Goal: Task Accomplishment & Management: Manage account settings

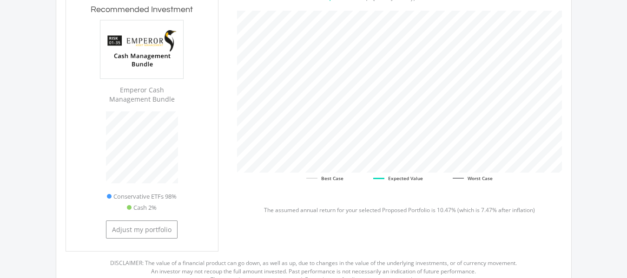
scroll to position [258, 343]
click at [627, 169] on html " MENU  Our Recommendation Here's our estimated targets for each of your goals…" at bounding box center [313, 116] width 627 height 911
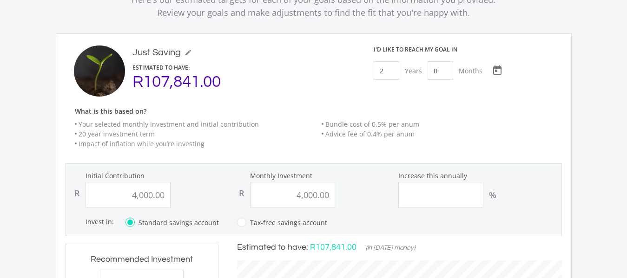
scroll to position [86, 0]
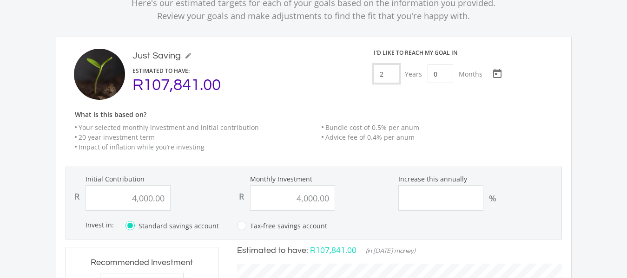
click at [391, 73] on input "2" at bounding box center [387, 74] width 26 height 19
type input "1"
click at [434, 74] on input "0" at bounding box center [437, 74] width 26 height 19
type input "6"
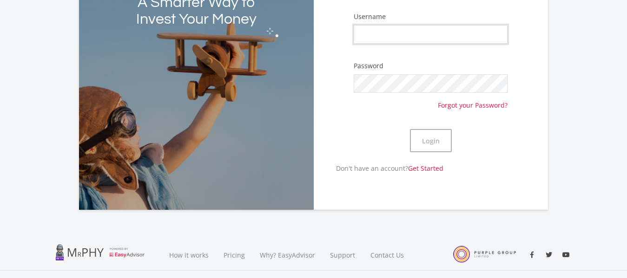
click at [408, 39] on input "Username" at bounding box center [431, 34] width 154 height 19
type input "JokoTea"
click at [410, 129] on button "Login" at bounding box center [431, 140] width 42 height 23
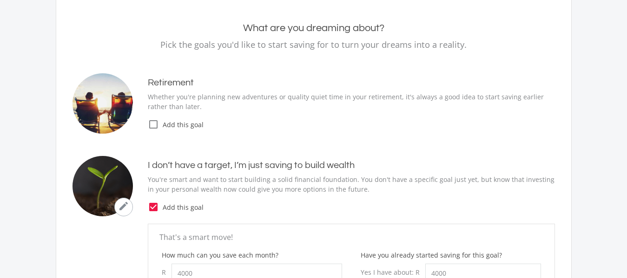
type input "4,000.00"
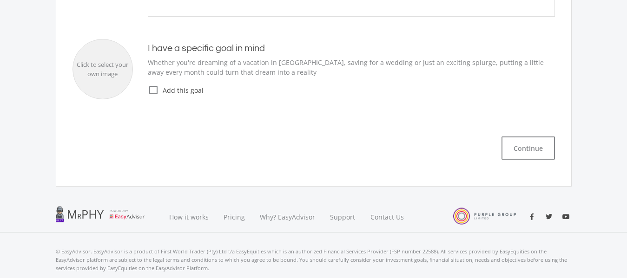
scroll to position [432, 0]
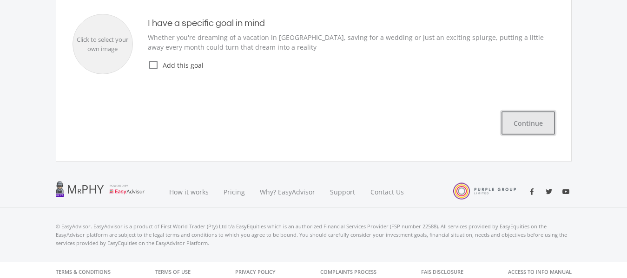
click at [535, 115] on button "Continue" at bounding box center [528, 123] width 53 height 23
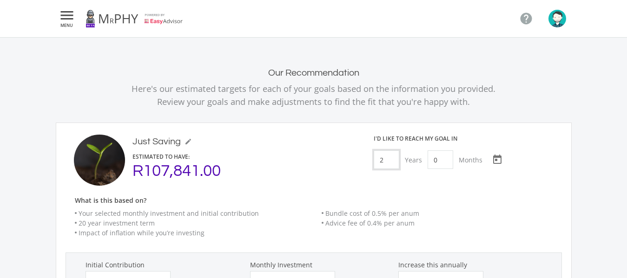
click at [387, 162] on input "2" at bounding box center [387, 160] width 26 height 19
type input "1"
click at [437, 158] on input "0" at bounding box center [437, 160] width 26 height 19
type input "6"
type input "4000"
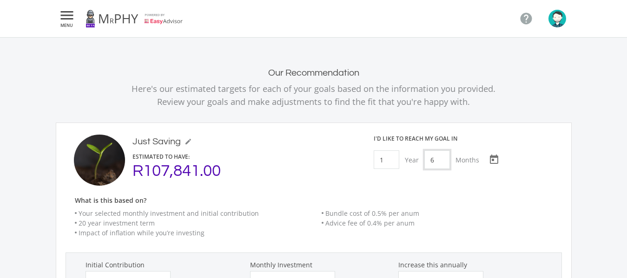
type input "4000"
type input "4,000.00"
type input "4000"
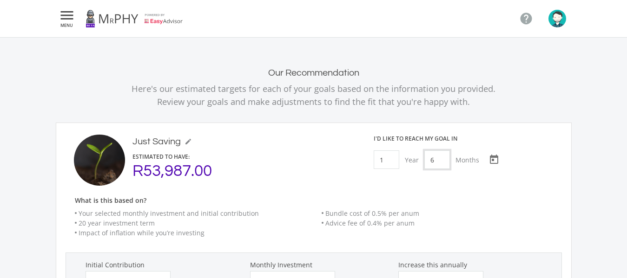
type input "4000"
type input "4,000.00"
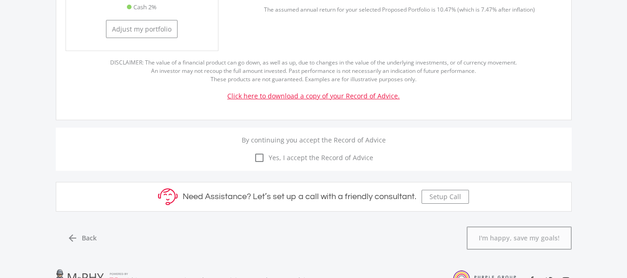
scroll to position [530, 0]
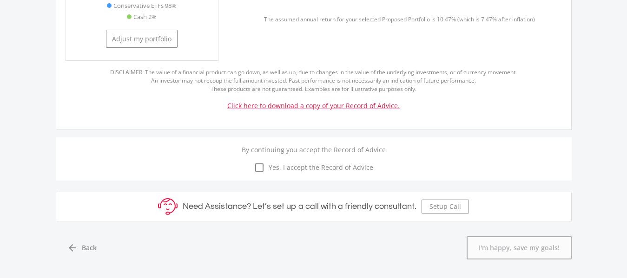
type input "6"
click at [264, 166] on icon "check_box_outline_blank" at bounding box center [259, 167] width 11 height 11
click at [314, 162] on input "check_box_outline_blank check_box Yes, I accept the Record of Advice" at bounding box center [314, 162] width 0 height 0
click at [272, 104] on link "Click here to download a copy of your Record of Advice." at bounding box center [313, 105] width 172 height 9
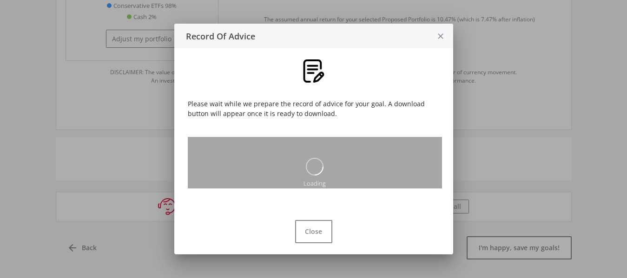
scroll to position [0, 0]
click at [286, 166] on div "Loading" at bounding box center [315, 162] width 254 height 51
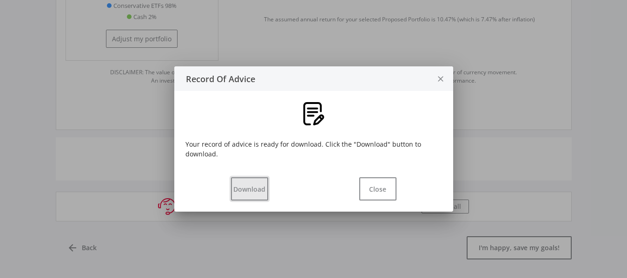
click at [245, 196] on button "Download" at bounding box center [249, 189] width 37 height 23
